Goal: Transaction & Acquisition: Purchase product/service

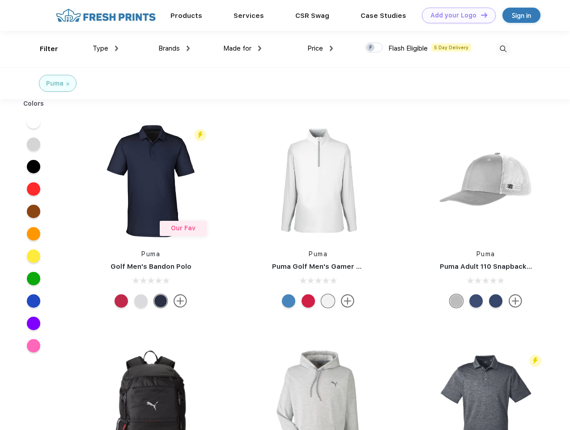
scroll to position [0, 0]
click at [456, 15] on link "Add your Logo Design Tool" at bounding box center [459, 16] width 74 height 16
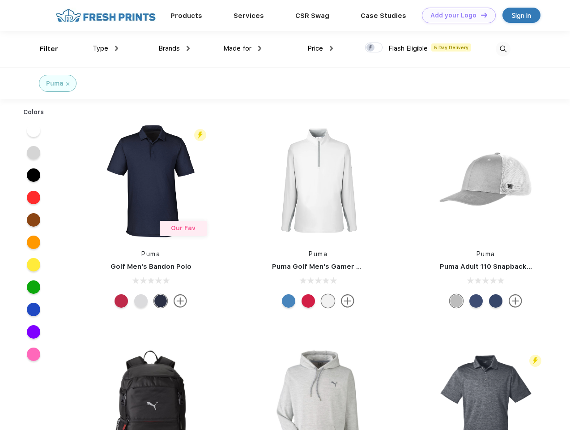
click at [0, 0] on div "Design Tool" at bounding box center [0, 0] width 0 height 0
click at [480, 15] on link "Add your Logo Design Tool" at bounding box center [459, 16] width 74 height 16
click at [43, 49] on div "Filter" at bounding box center [49, 49] width 18 height 10
click at [106, 48] on span "Type" at bounding box center [101, 48] width 16 height 8
click at [174, 48] on span "Brands" at bounding box center [168, 48] width 21 height 8
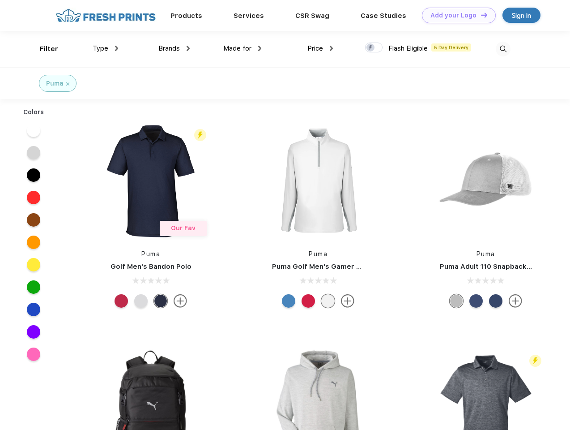
click at [243, 48] on span "Made for" at bounding box center [237, 48] width 28 height 8
click at [320, 48] on span "Price" at bounding box center [315, 48] width 16 height 8
click at [374, 48] on div at bounding box center [373, 48] width 17 height 10
click at [371, 48] on input "checkbox" at bounding box center [368, 45] width 6 height 6
click at [503, 49] on img at bounding box center [503, 49] width 15 height 15
